Goal: Check status: Check status

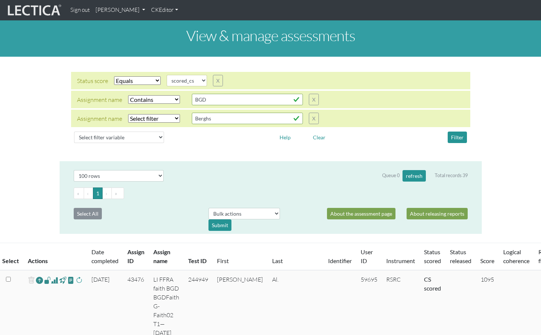
select select "scored_cs"
select select "icontains"
select select "100"
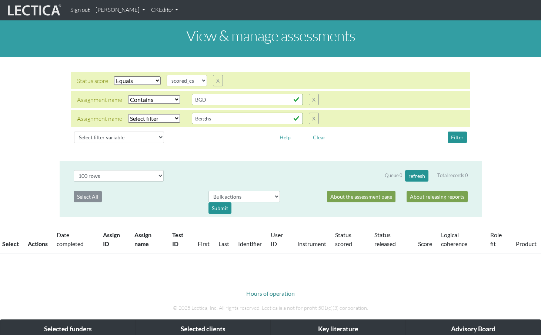
select select "scored_cs"
select select "icontains"
select select "100"
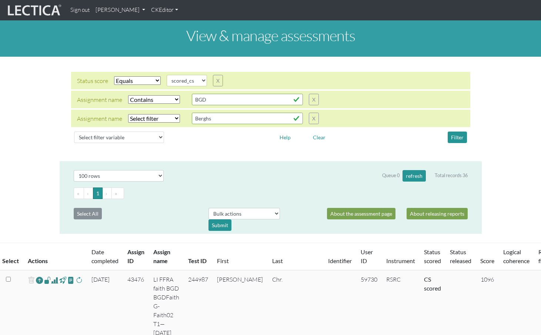
scroll to position [168, 0]
